Goal: Check status: Check status

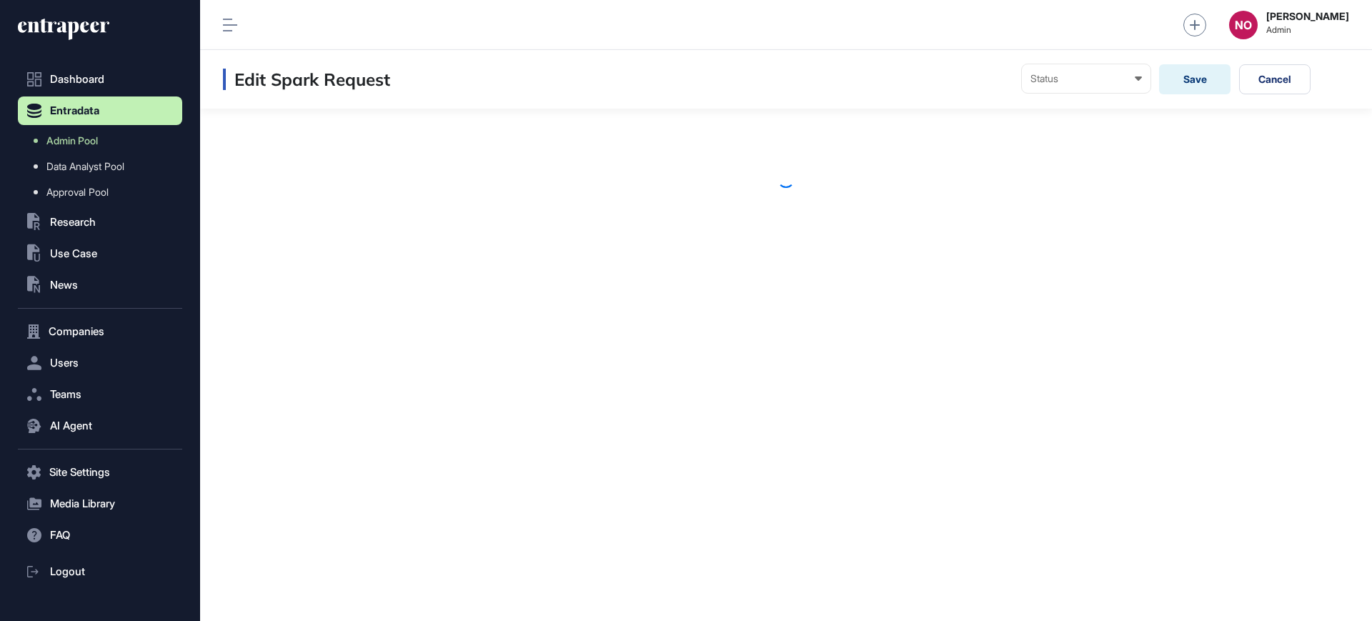
scroll to position [1, 1]
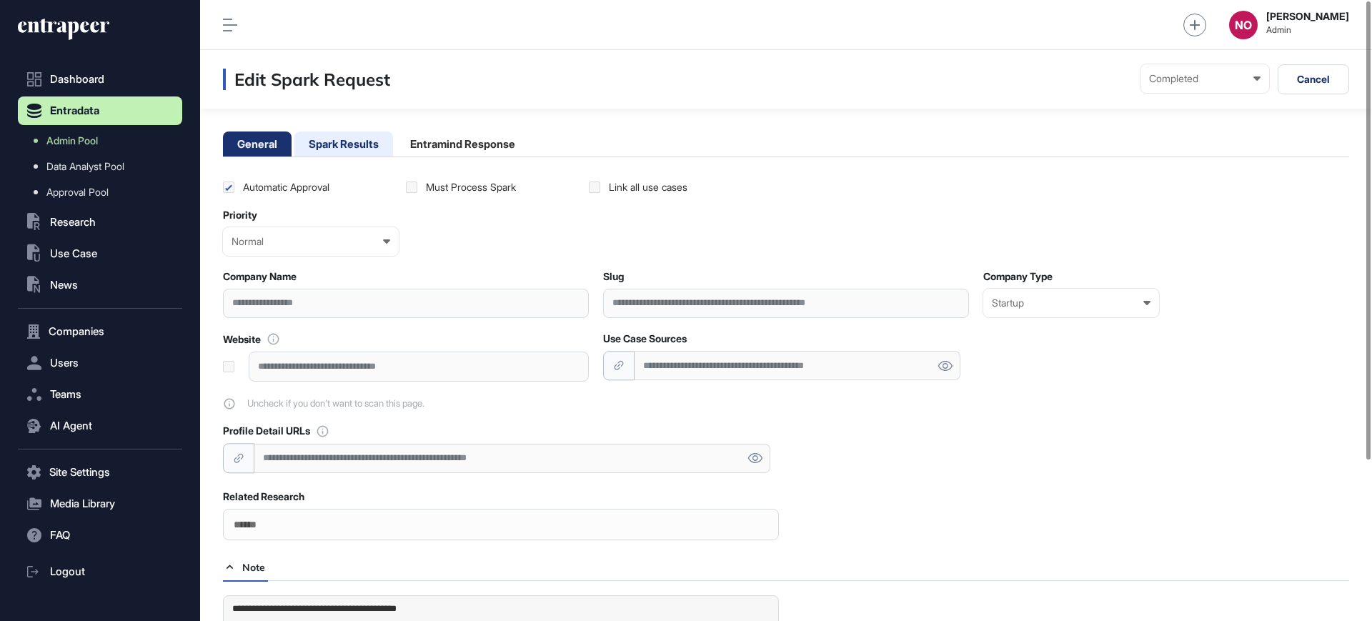
click at [348, 141] on li "Spark Results" at bounding box center [343, 144] width 99 height 25
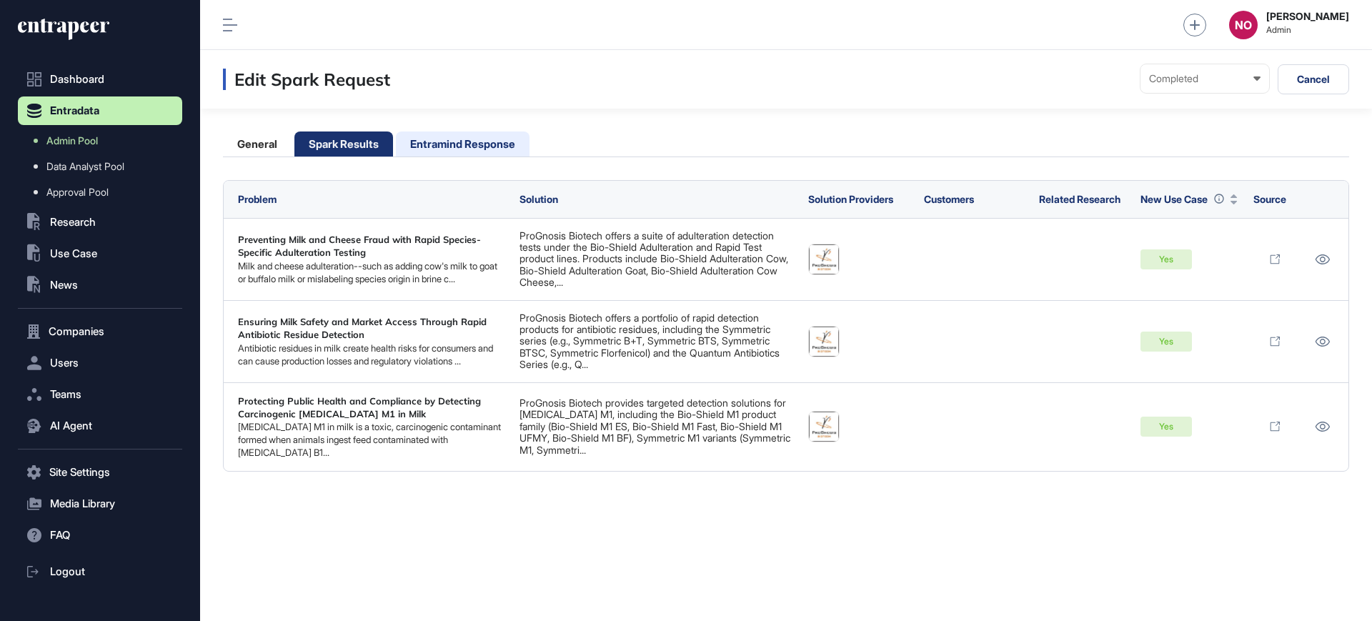
click at [430, 134] on li "Entramind Response" at bounding box center [463, 144] width 134 height 25
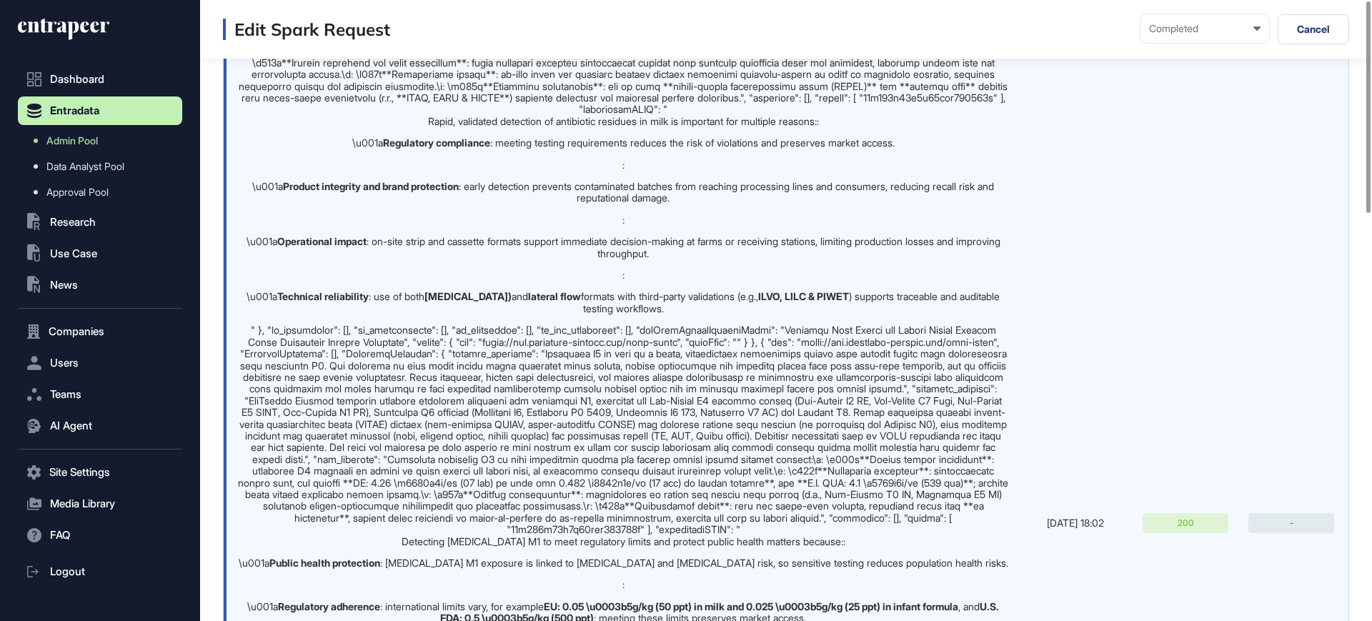
scroll to position [0, 0]
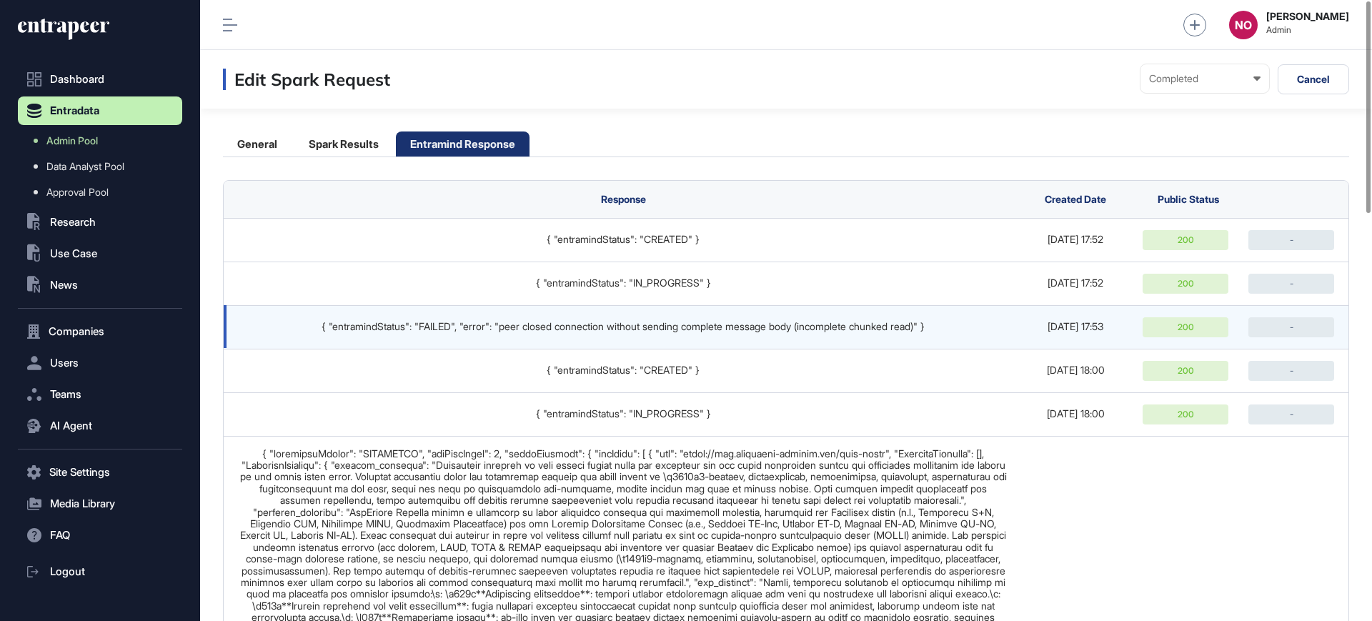
click at [496, 328] on div "{ "entramindStatus": "FAILED", "error": "peer closed connection without sending…" at bounding box center [623, 326] width 770 height 11
copy tr "{ "entramindStatus": "FAILED", "error": "peer closed connection without sending…"
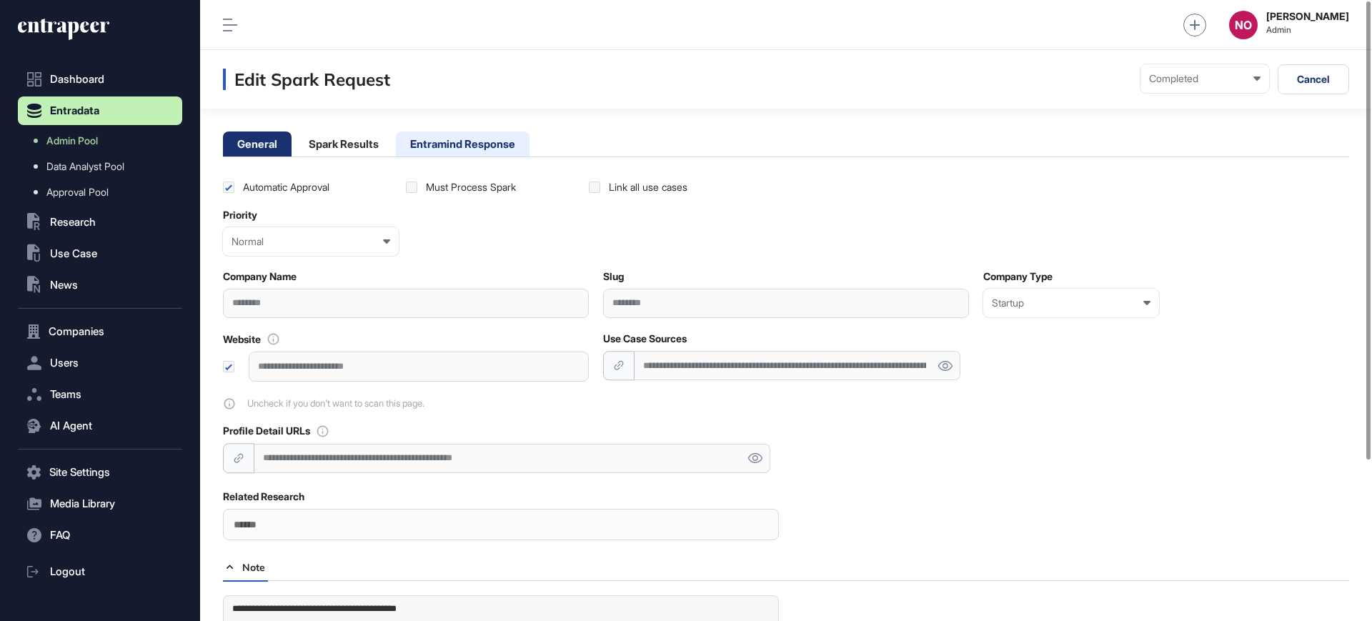
drag, startPoint x: 452, startPoint y: 139, endPoint x: 458, endPoint y: 143, distance: 7.4
click at [452, 138] on li "Entramind Response" at bounding box center [463, 144] width 134 height 25
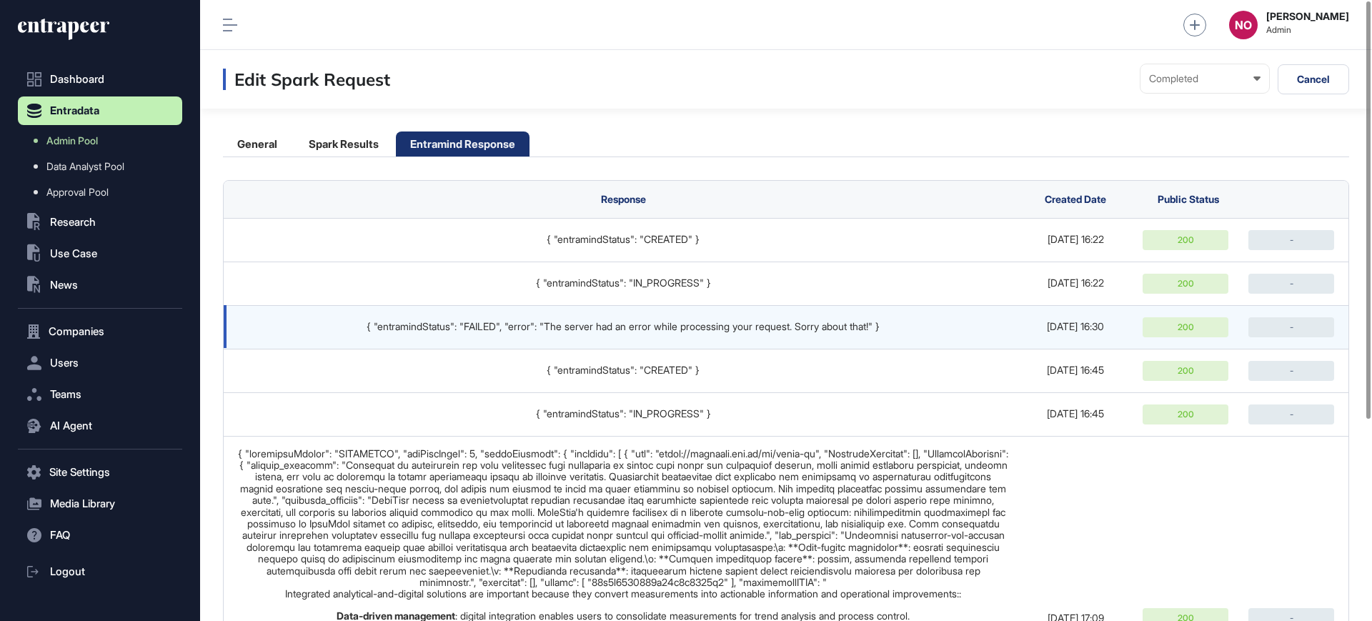
click at [535, 330] on div "{ "entramindStatus": "FAILED", "error": "The server had an error while processi…" at bounding box center [623, 326] width 770 height 11
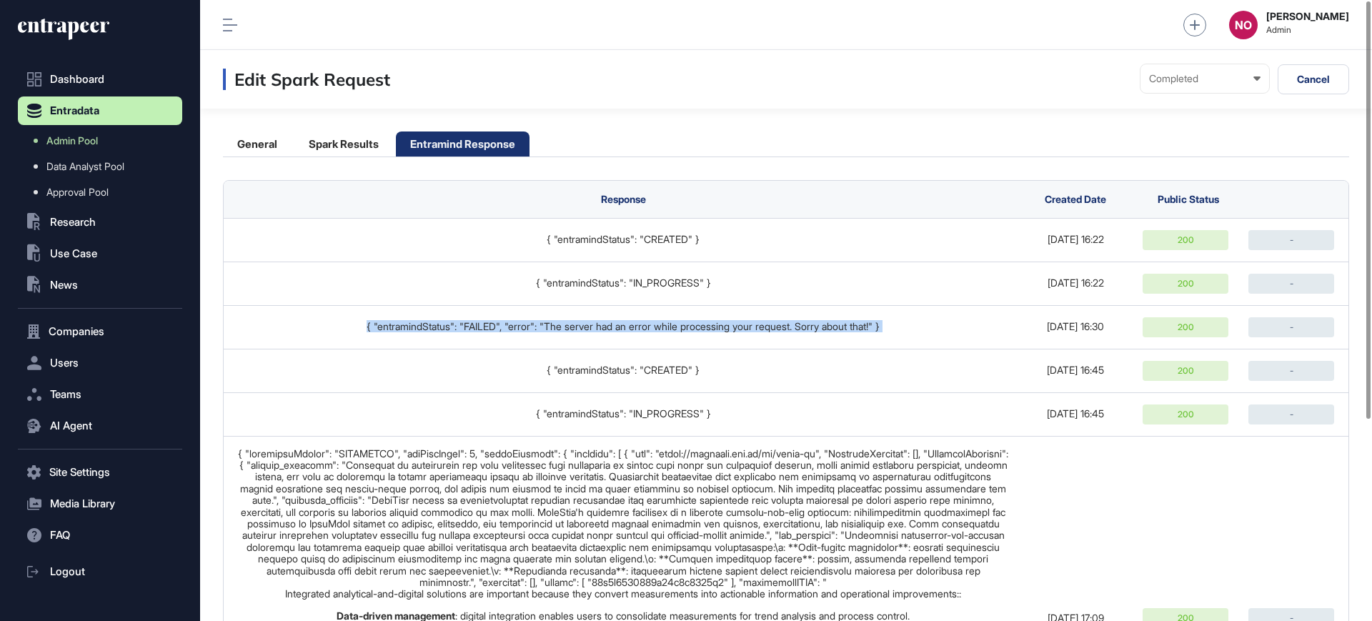
copy tr "{ "entramindStatus": "FAILED", "error": "The server had an error while processi…"
